Goal: Task Accomplishment & Management: Use online tool/utility

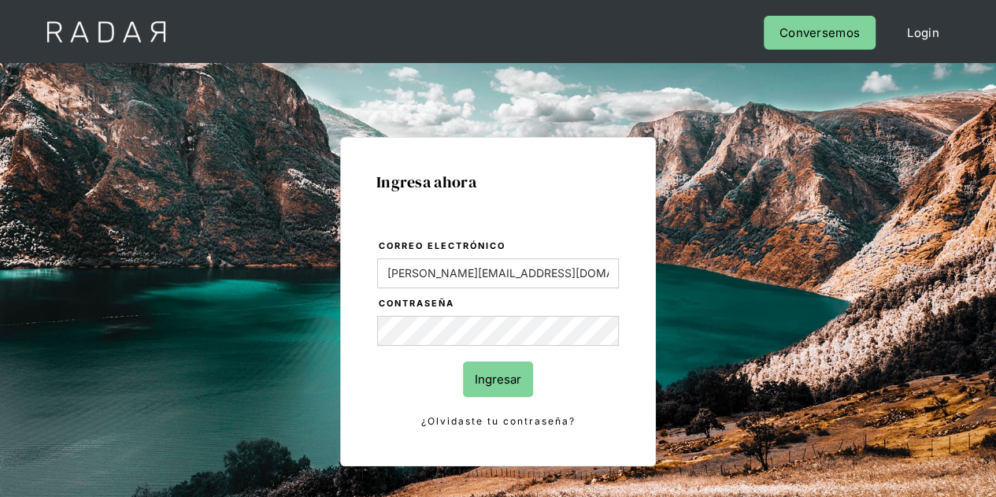
click at [507, 367] on input "Ingresar" at bounding box center [498, 378] width 70 height 35
